Goal: Obtain resource: Download file/media

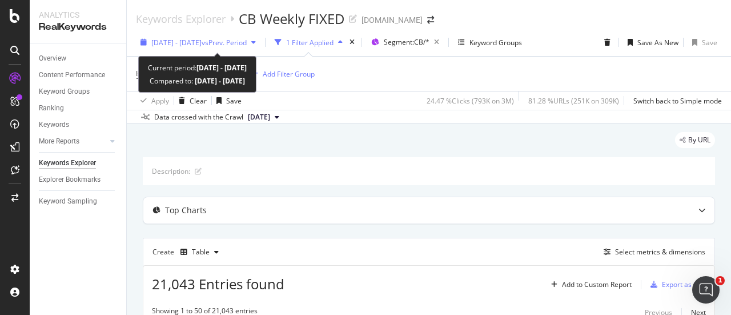
click at [196, 39] on span "[DATE] - [DATE]" at bounding box center [176, 43] width 50 height 10
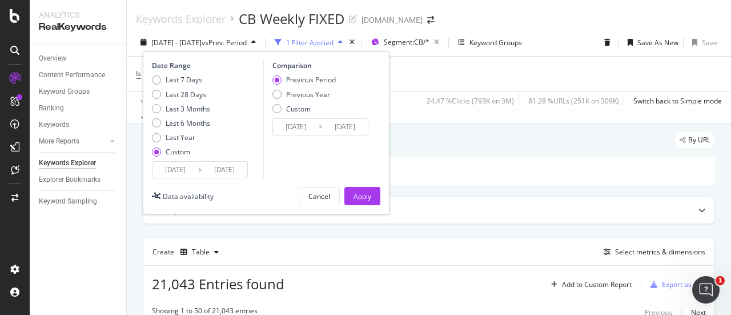
click at [187, 74] on div "Date Range Last 7 Days Last 28 Days Last 3 Months Last 6 Months Last Year Custo…" at bounding box center [206, 120] width 109 height 118
click at [186, 79] on div "Last 7 Days" at bounding box center [184, 80] width 37 height 10
type input "[DATE]"
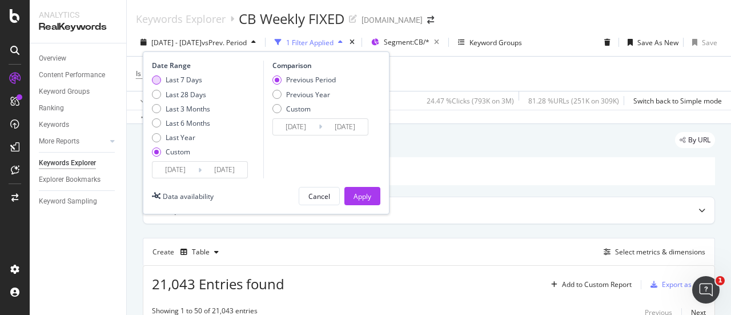
type input "[DATE]"
click at [364, 194] on div "Apply" at bounding box center [363, 196] width 18 height 10
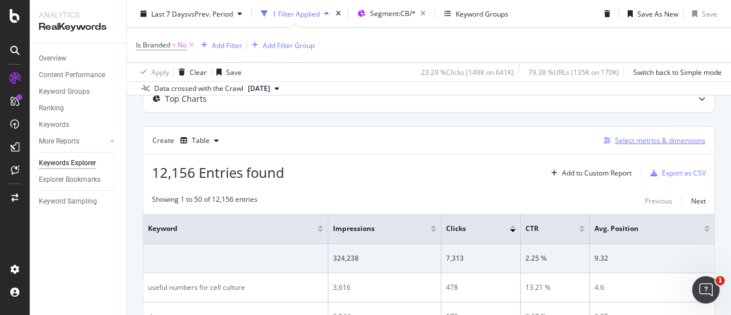
scroll to position [114, 0]
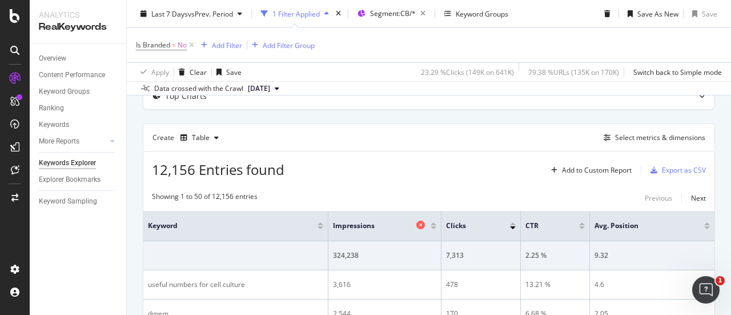
click at [421, 223] on icon at bounding box center [420, 224] width 9 height 9
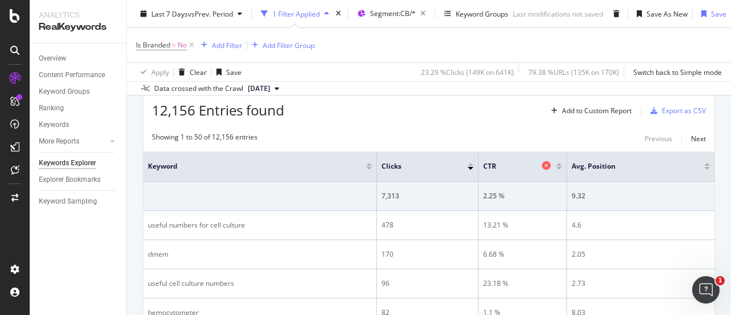
scroll to position [228, 0]
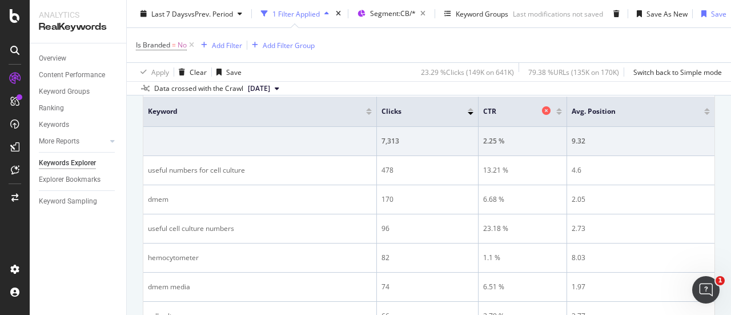
click at [542, 111] on icon at bounding box center [546, 110] width 9 height 9
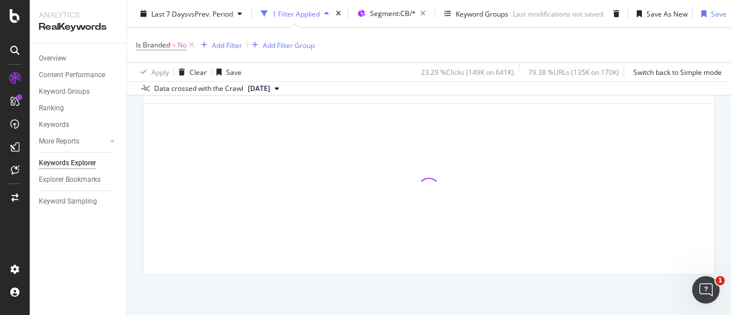
scroll to position [228, 0]
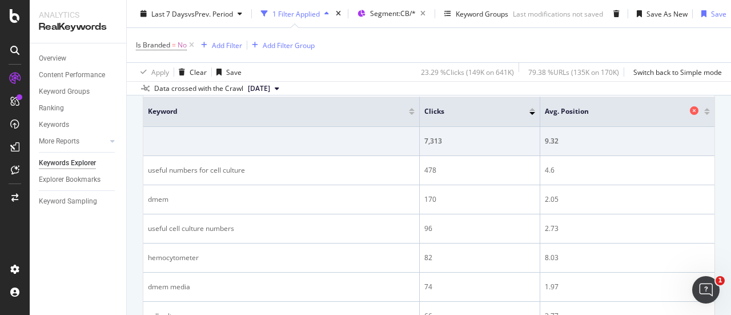
click at [690, 109] on icon at bounding box center [694, 110] width 9 height 9
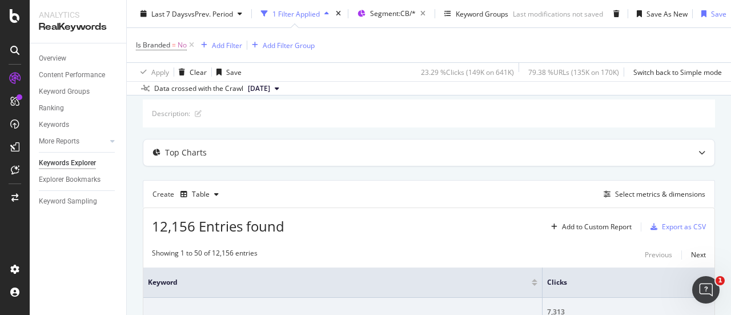
scroll to position [57, 0]
click at [629, 194] on div "Select metrics & dimensions" at bounding box center [660, 195] width 90 height 10
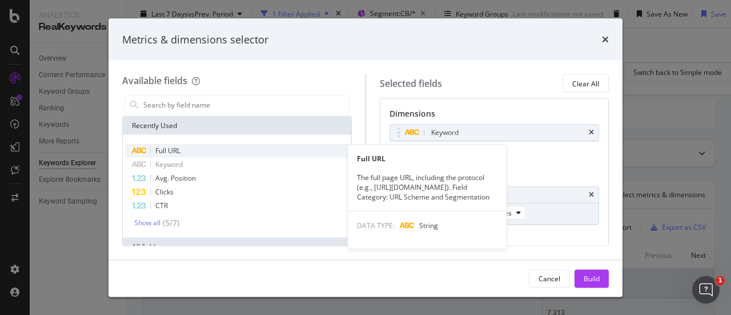
click at [211, 155] on div "Full URL" at bounding box center [237, 151] width 224 height 14
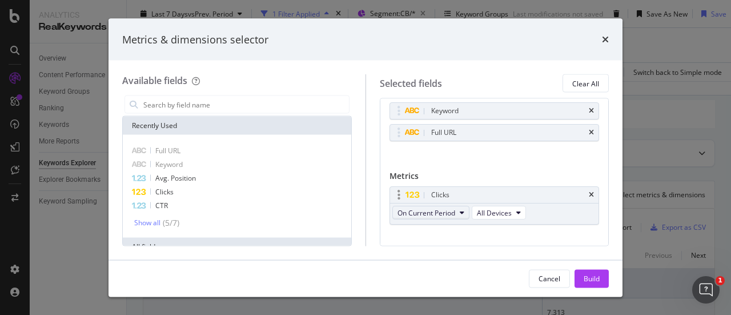
scroll to position [37, 0]
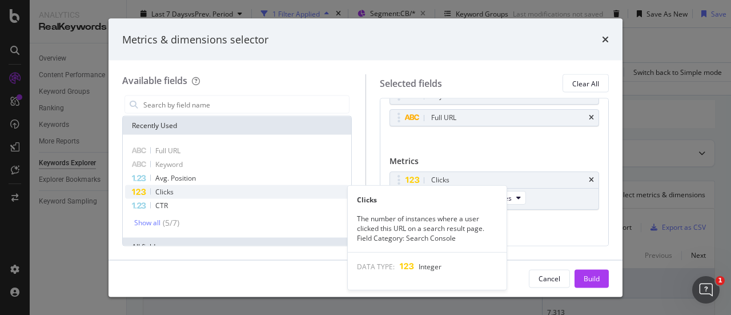
click at [184, 196] on div "Clicks" at bounding box center [237, 192] width 224 height 14
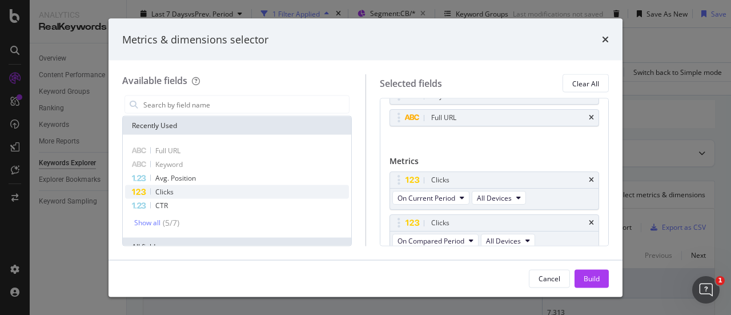
scroll to position [41, 0]
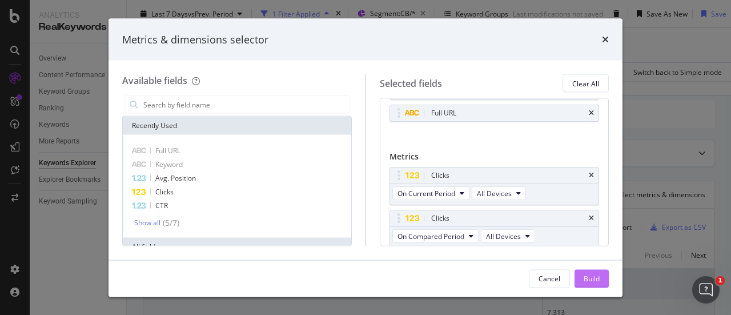
click at [594, 280] on div "Build" at bounding box center [592, 278] width 16 height 10
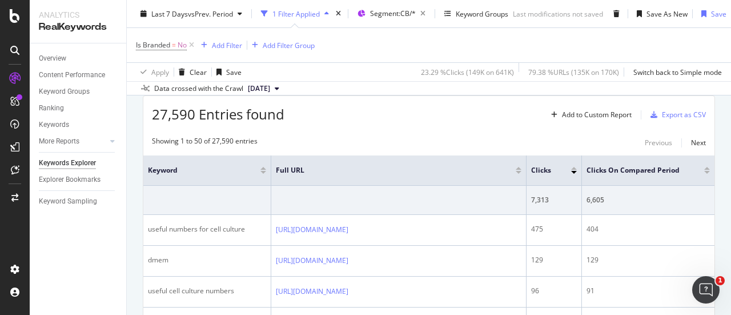
scroll to position [171, 0]
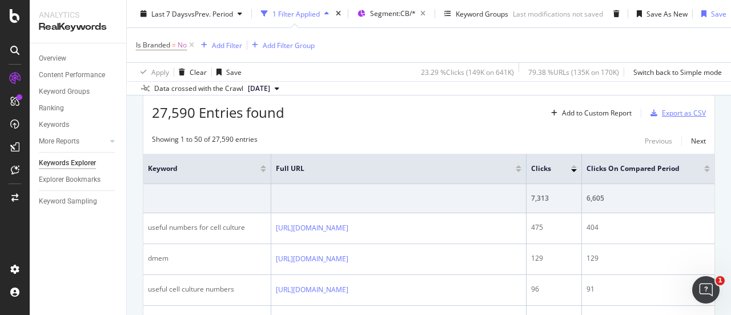
click at [676, 114] on div "Export as CSV" at bounding box center [684, 113] width 44 height 10
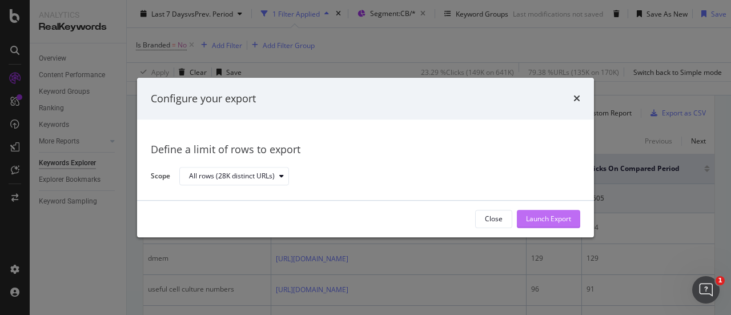
click at [544, 213] on div "Launch Export" at bounding box center [548, 218] width 45 height 17
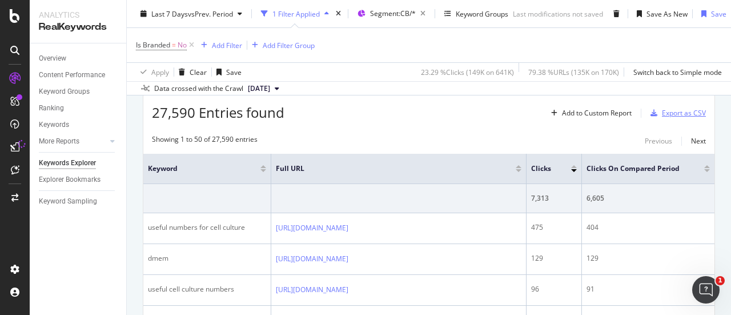
scroll to position [0, 0]
